Goal: Transaction & Acquisition: Purchase product/service

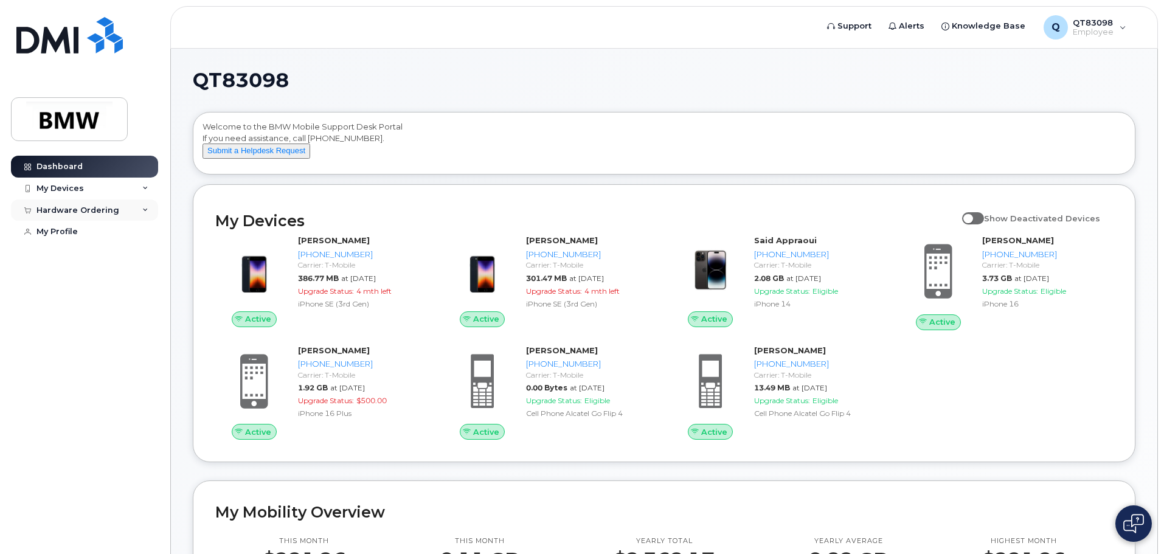
click at [153, 205] on div "Hardware Ordering" at bounding box center [84, 210] width 147 height 22
click at [97, 248] on link "New Order" at bounding box center [95, 255] width 126 height 23
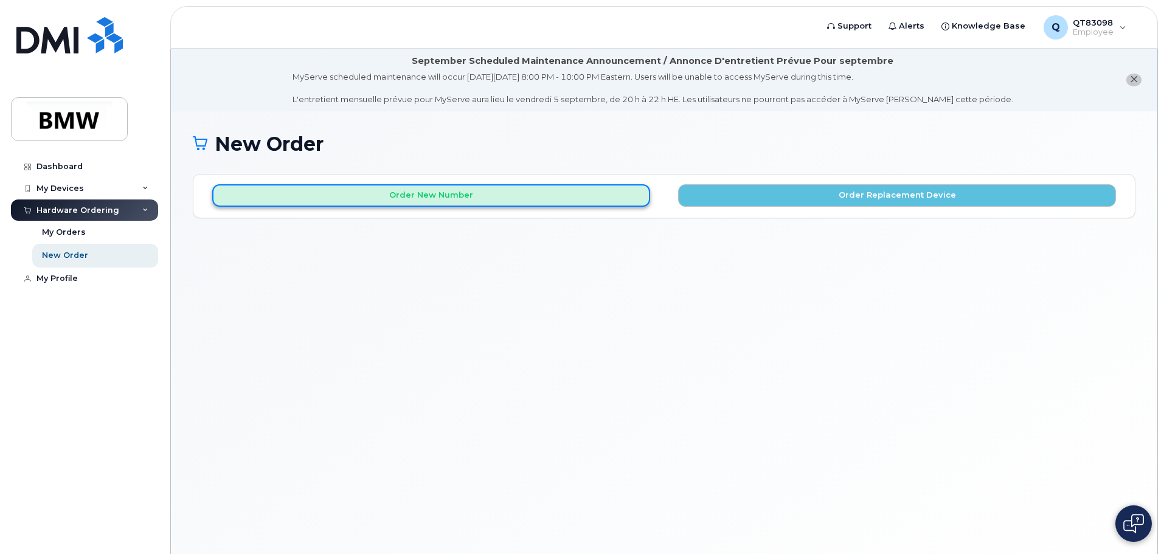
click at [621, 202] on button "Order New Number" at bounding box center [431, 195] width 438 height 22
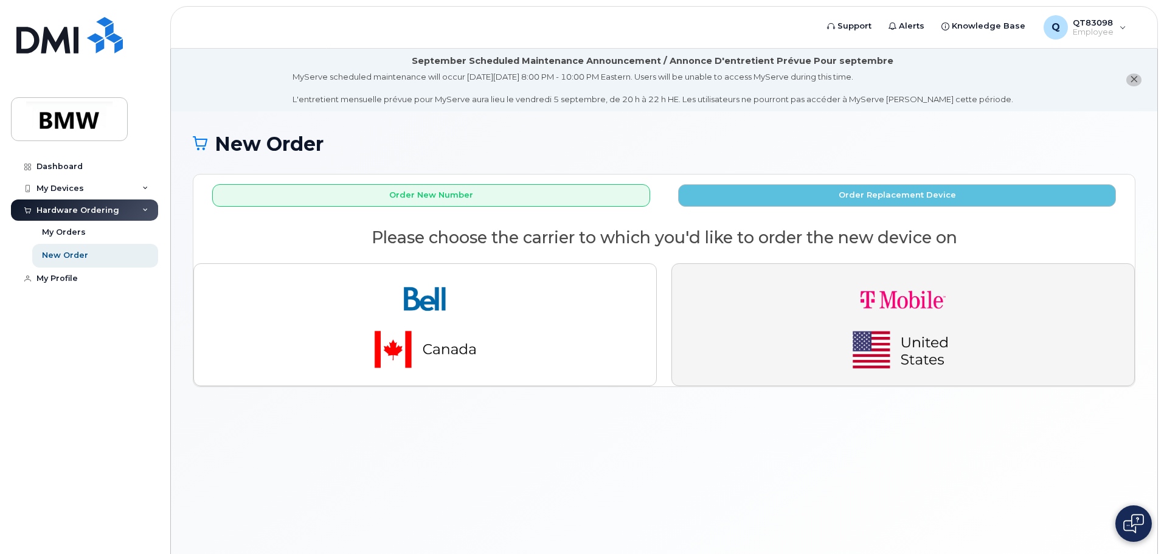
click at [877, 319] on img "button" at bounding box center [903, 325] width 170 height 102
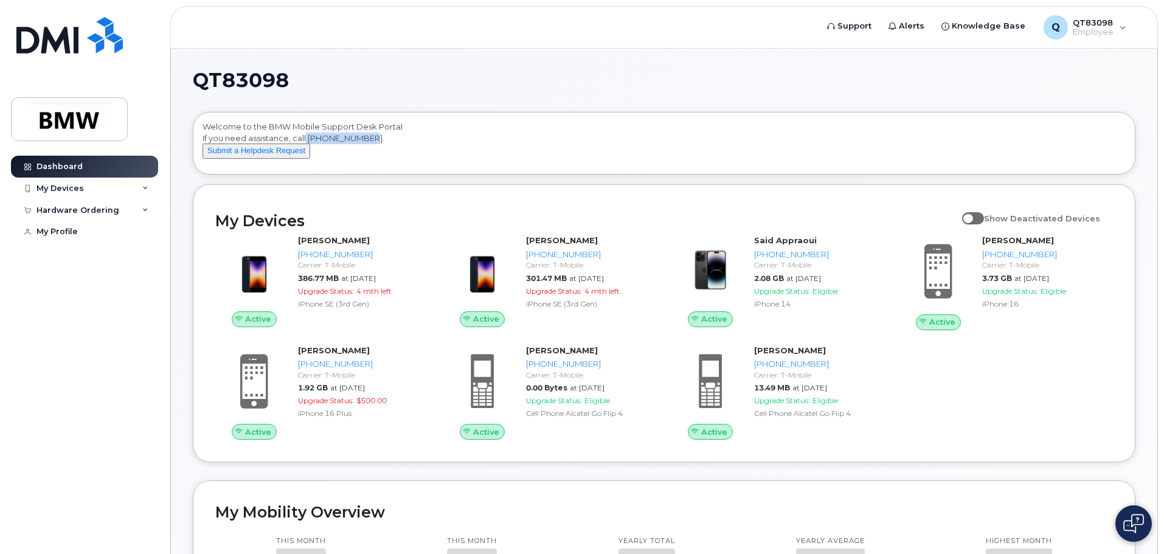
drag, startPoint x: 306, startPoint y: 138, endPoint x: 389, endPoint y: 140, distance: 82.1
click at [389, 140] on div "Welcome to the BMW Mobile Support Desk Portal If you need assistance, call [PHO…" at bounding box center [663, 145] width 923 height 49
